Goal: Task Accomplishment & Management: Use online tool/utility

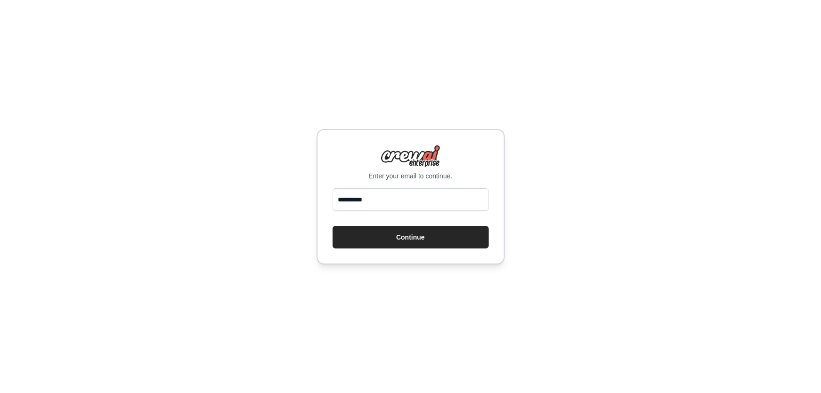
type input "**********"
click at [413, 236] on button "Continue" at bounding box center [411, 237] width 156 height 23
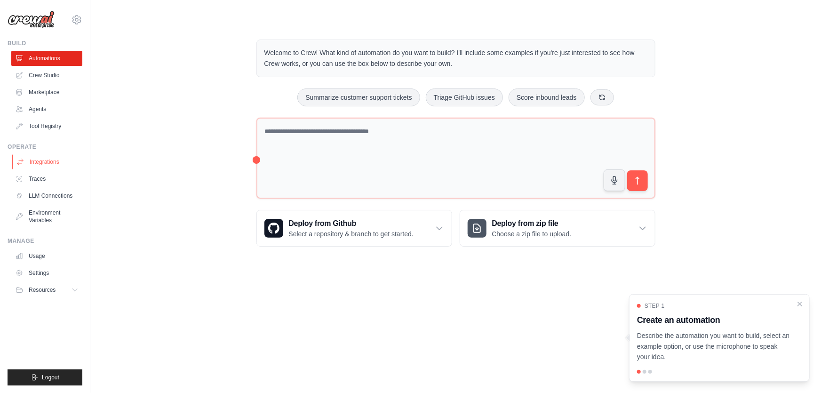
click at [57, 160] on link "Integrations" at bounding box center [47, 161] width 71 height 15
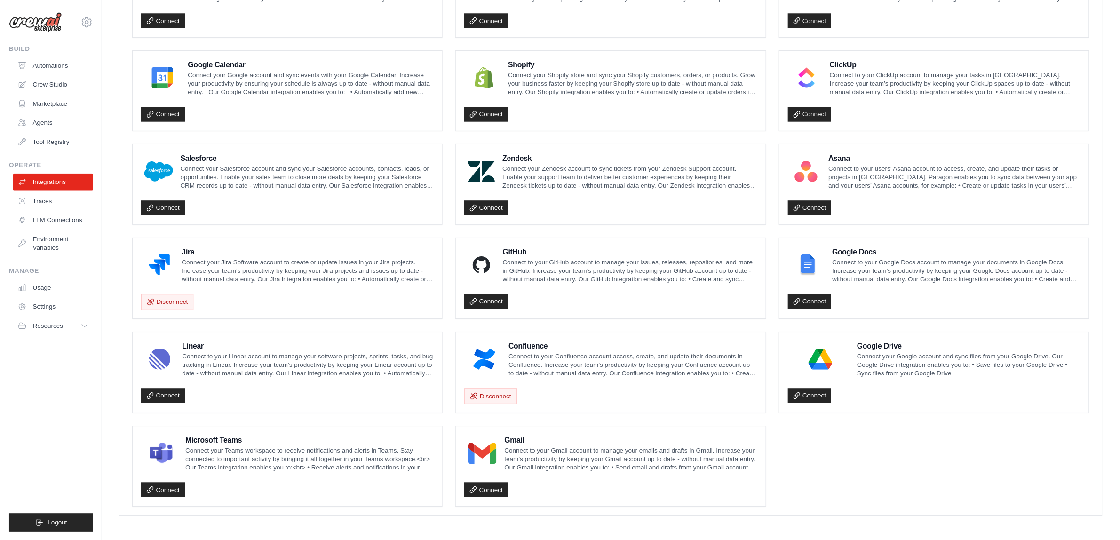
scroll to position [344, 0]
